Goal: Task Accomplishment & Management: Use online tool/utility

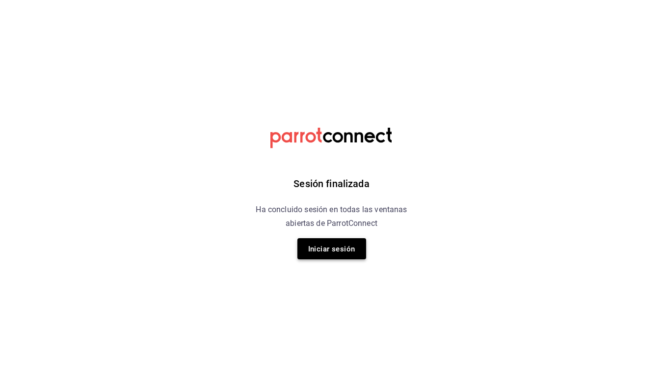
click at [349, 249] on font "Iniciar sesión" at bounding box center [331, 248] width 47 height 9
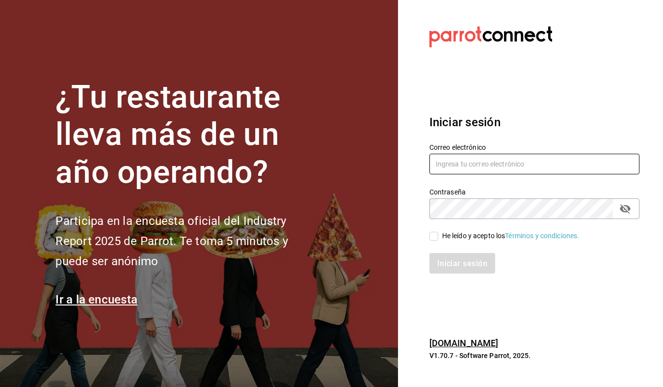
click at [502, 168] on input "text" at bounding box center [534, 164] width 210 height 21
type input "[EMAIL_ADDRESS][DOMAIN_NAME]"
drag, startPoint x: 430, startPoint y: 238, endPoint x: 436, endPoint y: 250, distance: 12.7
click at [431, 238] on input "He leído y acepto los Términos y condiciones." at bounding box center [433, 236] width 9 height 9
checkbox input "true"
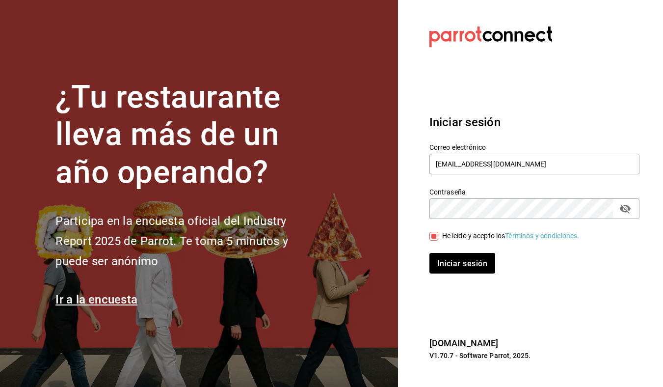
click at [438, 252] on div "Iniciar sesión" at bounding box center [528, 257] width 222 height 32
click at [435, 256] on button "Iniciar sesión" at bounding box center [462, 263] width 67 height 21
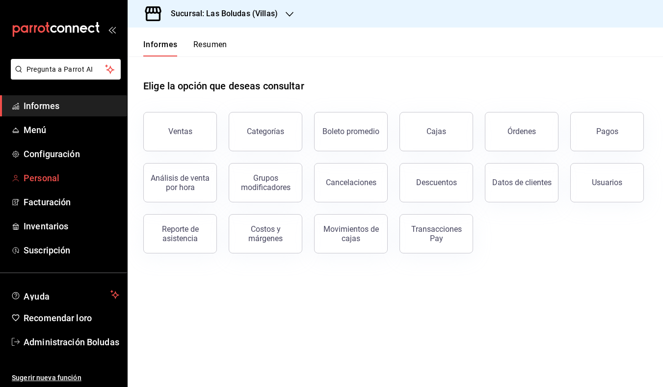
click at [57, 176] on font "Personal" at bounding box center [42, 178] width 36 height 10
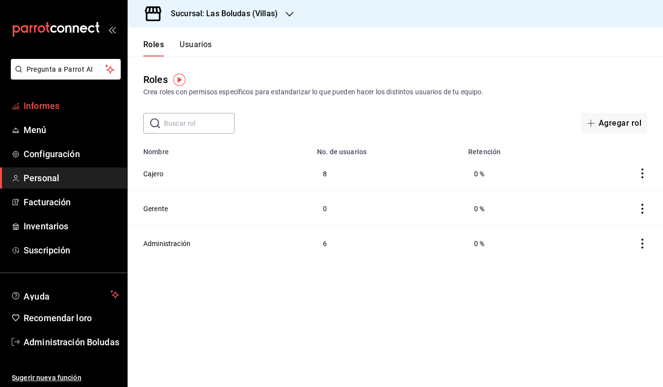
click at [63, 110] on span "Informes" at bounding box center [72, 105] width 96 height 13
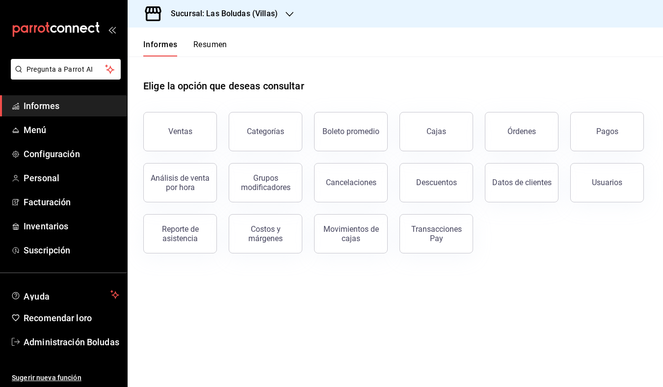
click at [210, 26] on div "Sucursal: Las Boludas (Villas)" at bounding box center [216, 13] width 162 height 27
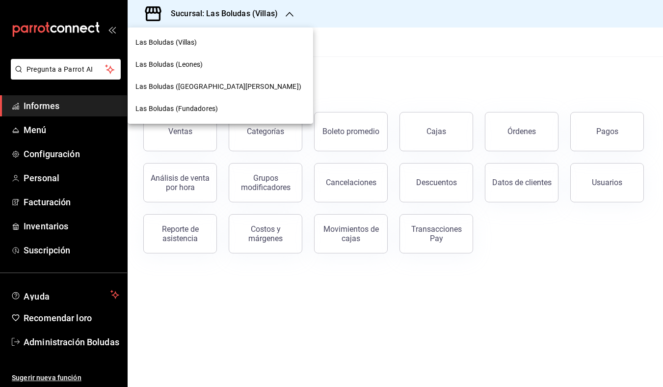
click at [206, 48] on div "Las Boludas (Villas)" at bounding box center [220, 42] width 185 height 22
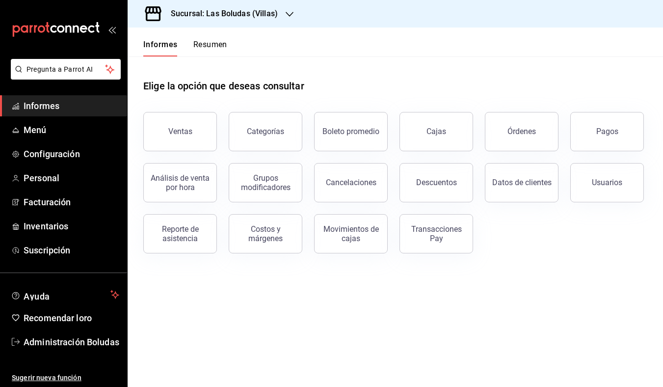
click at [185, 121] on button "Ventas" at bounding box center [180, 131] width 74 height 39
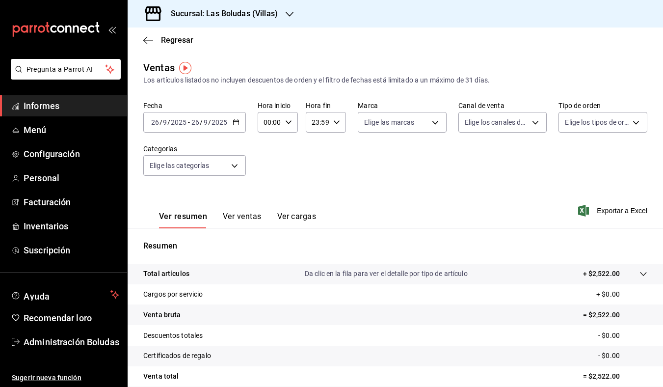
click at [235, 121] on \(Stroke\) "button" at bounding box center [235, 121] width 5 height 0
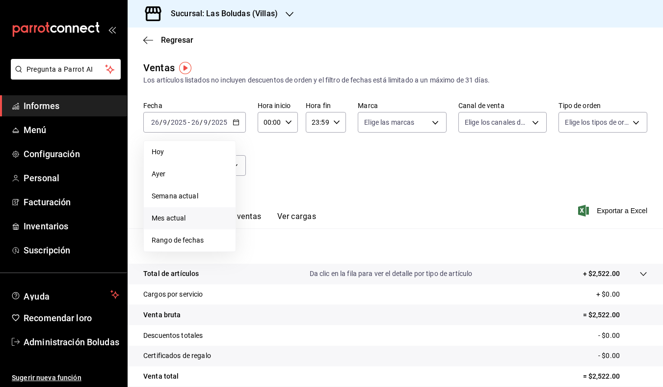
click at [194, 218] on span "Mes actual" at bounding box center [190, 218] width 76 height 10
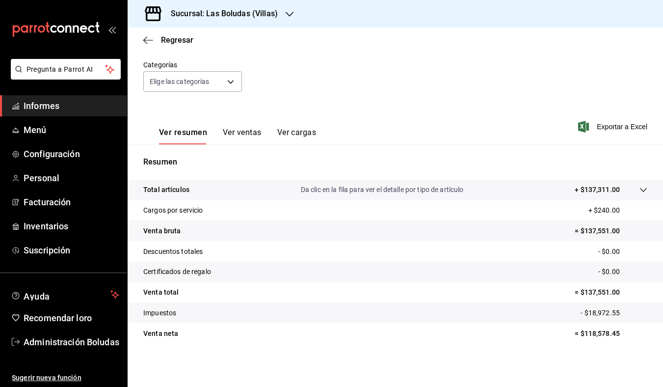
scroll to position [84, 0]
drag, startPoint x: 576, startPoint y: 332, endPoint x: 632, endPoint y: 332, distance: 55.4
click at [632, 332] on p "= $118,578.45" at bounding box center [610, 333] width 73 height 10
click at [613, 343] on tr "Venta neta = $118,578.45" at bounding box center [395, 333] width 535 height 21
drag, startPoint x: 577, startPoint y: 333, endPoint x: 614, endPoint y: 330, distance: 36.9
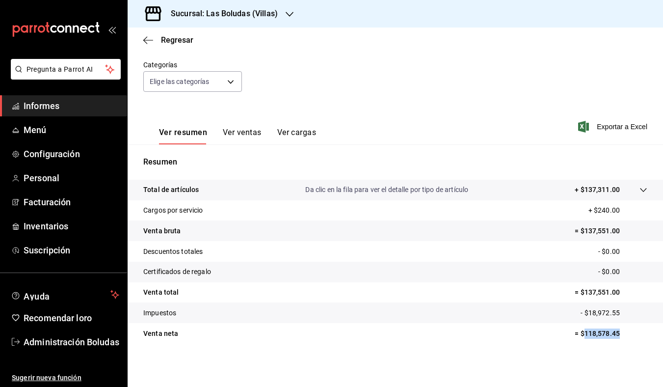
click at [614, 330] on p "= $118,578.45" at bounding box center [610, 333] width 73 height 10
copy font "118,578.45"
click at [246, 15] on font "Sucursal: Las Boludas (Villas)" at bounding box center [224, 13] width 107 height 9
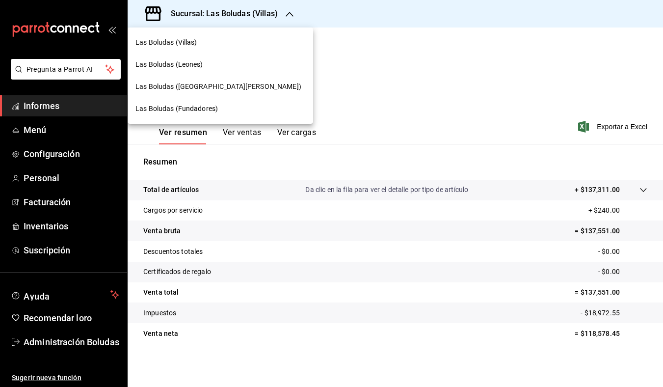
click at [231, 109] on div "Las Boludas (Fundadores)" at bounding box center [220, 108] width 170 height 10
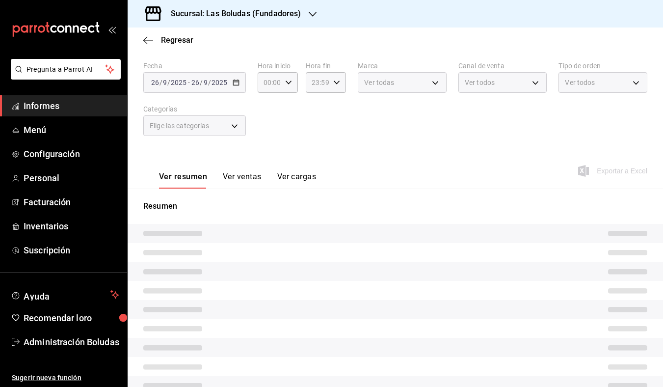
scroll to position [91, 0]
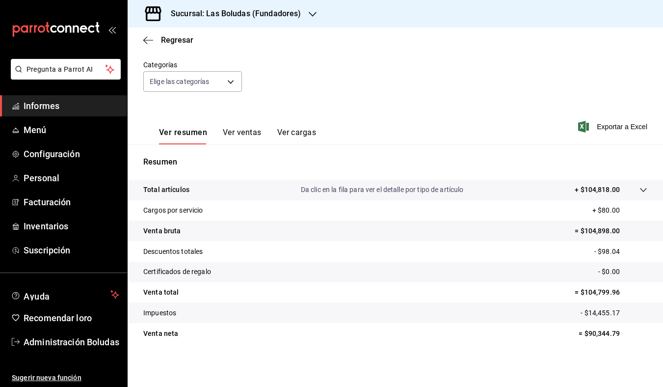
scroll to position [84, 0]
drag, startPoint x: 578, startPoint y: 333, endPoint x: 655, endPoint y: 327, distance: 76.7
click at [655, 327] on tr "Venta neta = $90,344.79" at bounding box center [395, 333] width 535 height 21
click at [619, 333] on p "= $90,344.79" at bounding box center [612, 333] width 69 height 10
drag, startPoint x: 579, startPoint y: 333, endPoint x: 605, endPoint y: 334, distance: 26.5
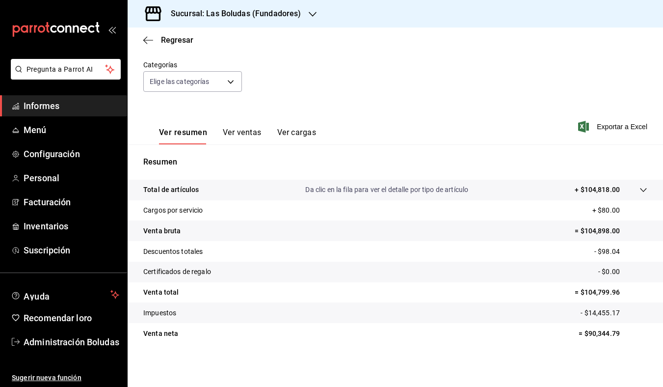
click at [611, 333] on font "= $90,344.79" at bounding box center [598, 333] width 41 height 8
drag, startPoint x: 577, startPoint y: 334, endPoint x: 605, endPoint y: 333, distance: 28.0
click at [615, 333] on p "= $90,344.79" at bounding box center [612, 333] width 69 height 10
copy font "$90,344.79"
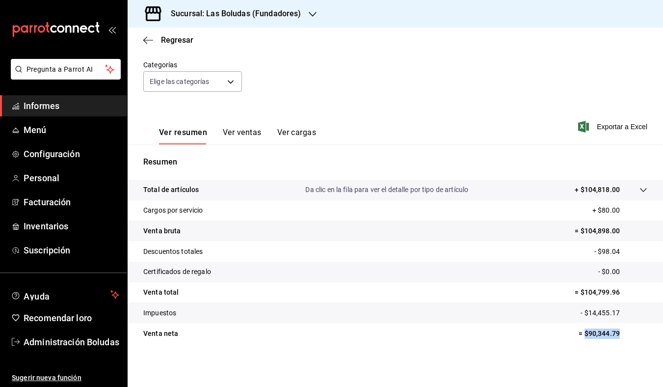
click at [247, 130] on font "Ver ventas" at bounding box center [242, 132] width 39 height 9
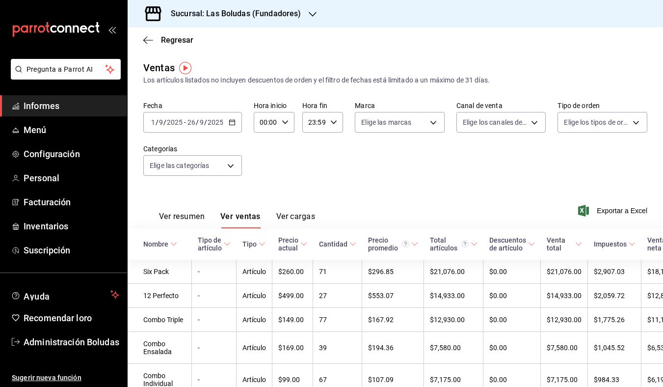
click at [232, 123] on icon "button" at bounding box center [232, 122] width 7 height 7
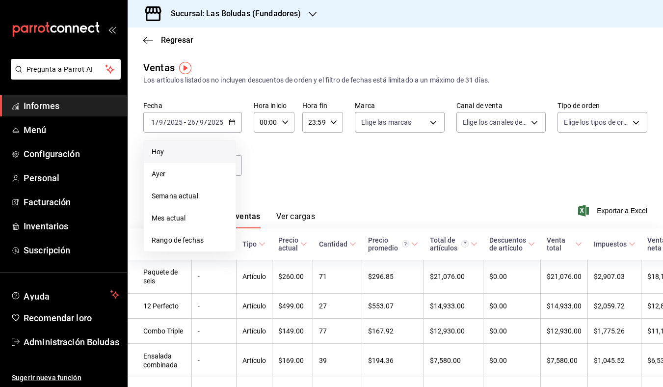
click at [207, 150] on span "Hoy" at bounding box center [190, 152] width 76 height 10
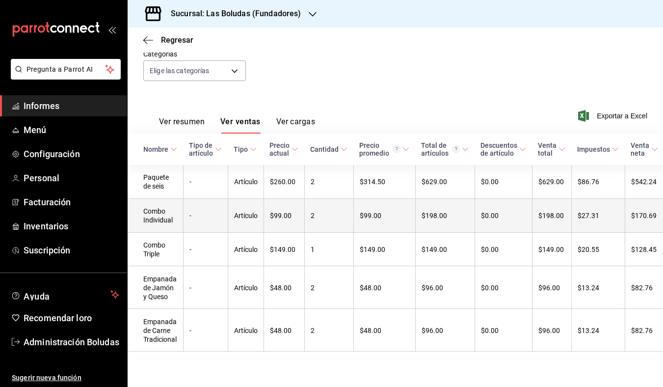
scroll to position [103, 0]
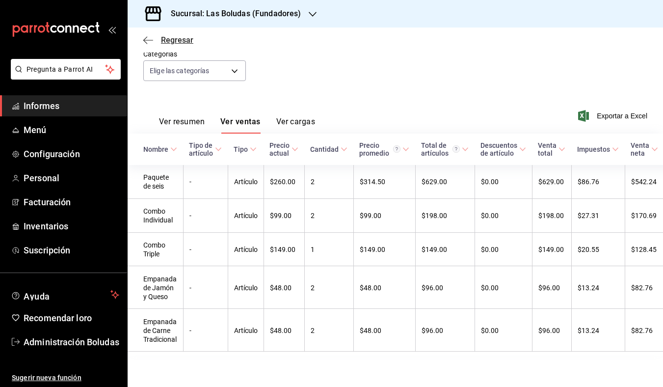
click at [148, 38] on icon "button" at bounding box center [148, 40] width 10 height 9
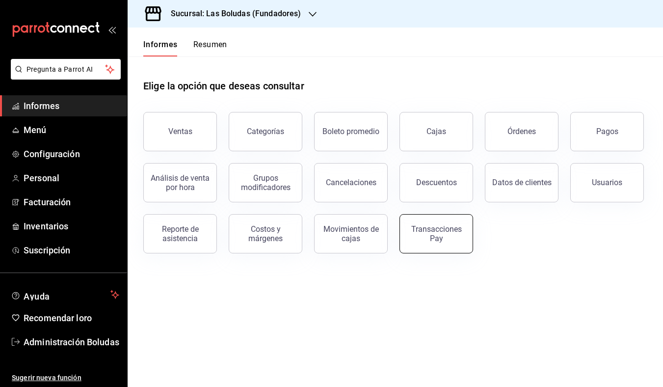
click at [460, 230] on div "Transacciones Pay" at bounding box center [436, 233] width 61 height 19
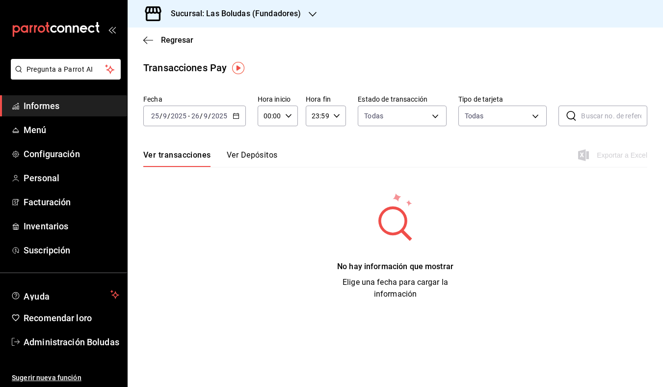
click at [239, 116] on div "[DATE] [DATE] - [DATE] [DATE]" at bounding box center [194, 115] width 103 height 21
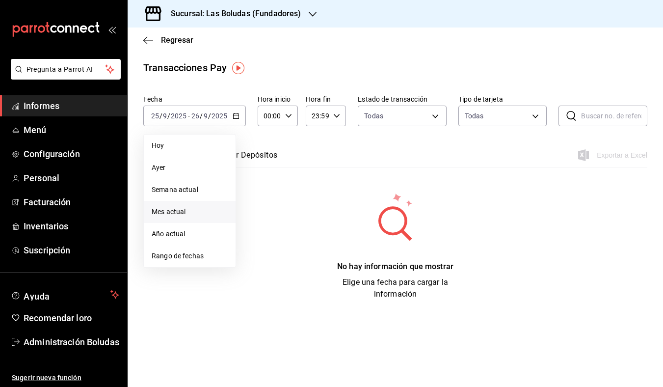
click at [189, 211] on span "Mes actual" at bounding box center [190, 211] width 76 height 10
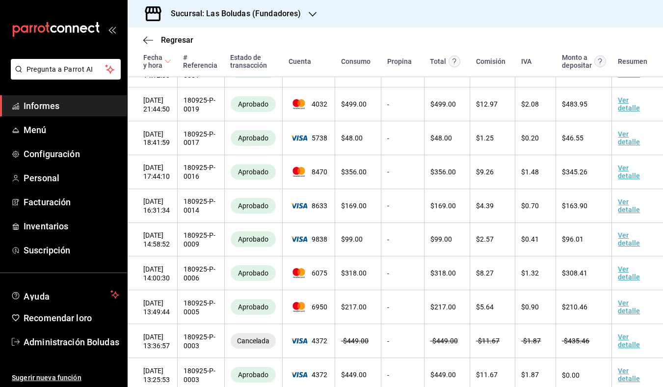
scroll to position [938, 0]
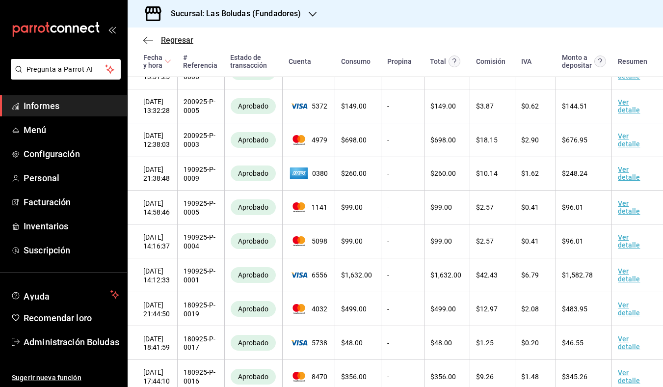
click at [146, 40] on icon "button" at bounding box center [148, 40] width 10 height 9
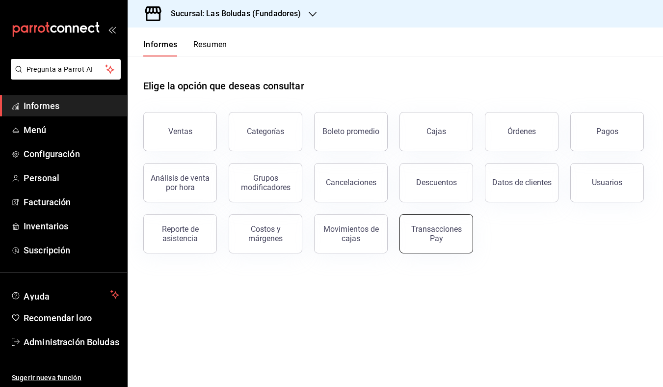
click at [426, 242] on button "Transacciones Pay" at bounding box center [436, 233] width 74 height 39
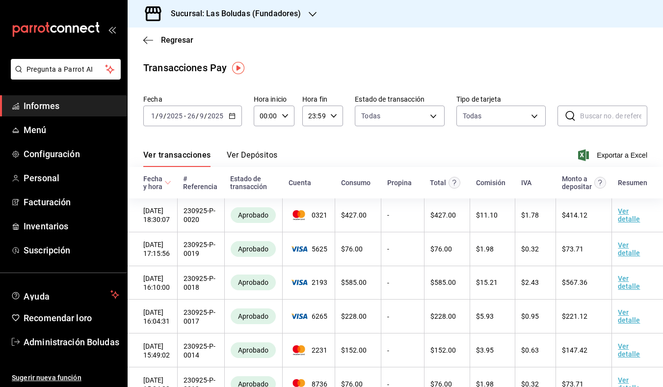
click at [252, 160] on button "Ver Depósitos" at bounding box center [252, 158] width 51 height 17
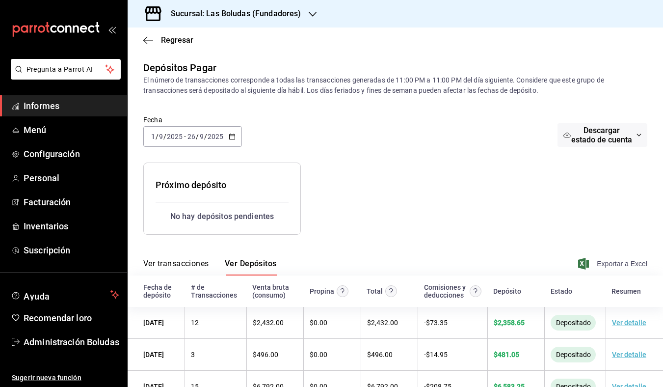
click at [601, 264] on font "Exportar a Excel" at bounding box center [621, 263] width 51 height 8
click at [296, 26] on div "Sucursal: Las Boludas (Fundadores)" at bounding box center [227, 13] width 185 height 27
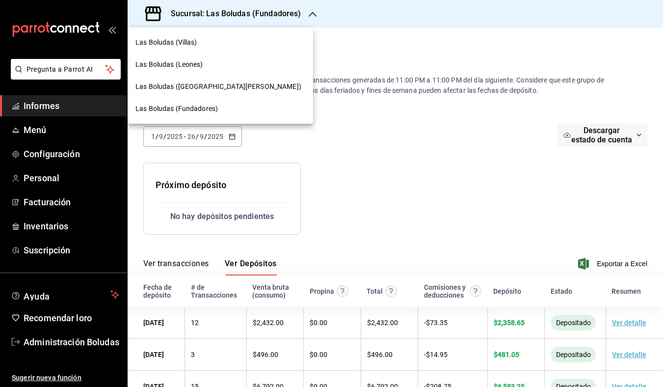
click at [210, 44] on div "Las Boludas (Villas)" at bounding box center [220, 42] width 170 height 10
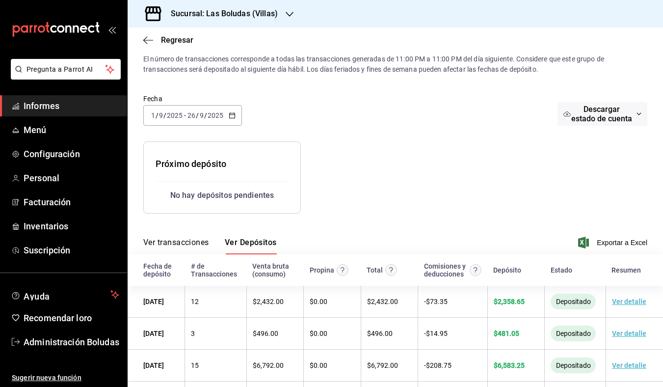
scroll to position [68, 0]
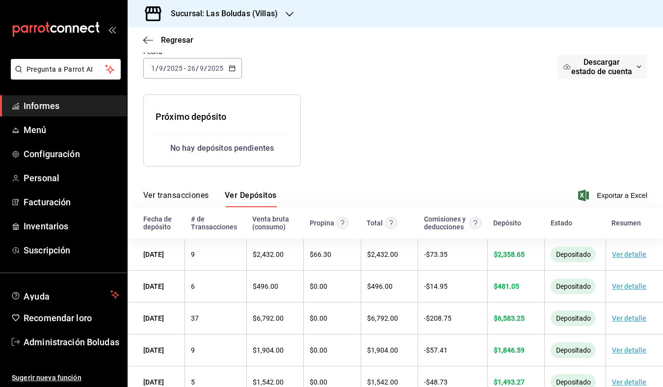
click at [627, 191] on font "Exportar a Excel" at bounding box center [621, 195] width 51 height 8
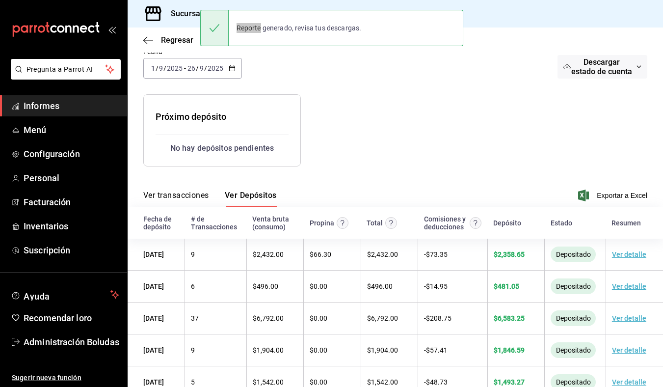
click at [396, 10] on div "Reporte generado, revisa tus descargas." at bounding box center [331, 28] width 263 height 36
